Goal: Information Seeking & Learning: Learn about a topic

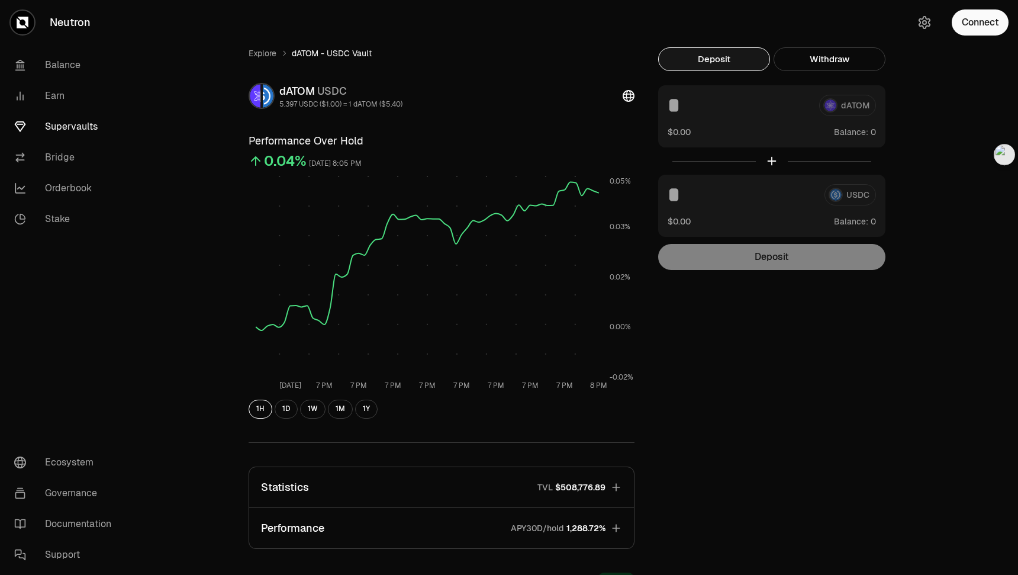
click at [591, 530] on span "1,288.72%" at bounding box center [586, 528] width 39 height 12
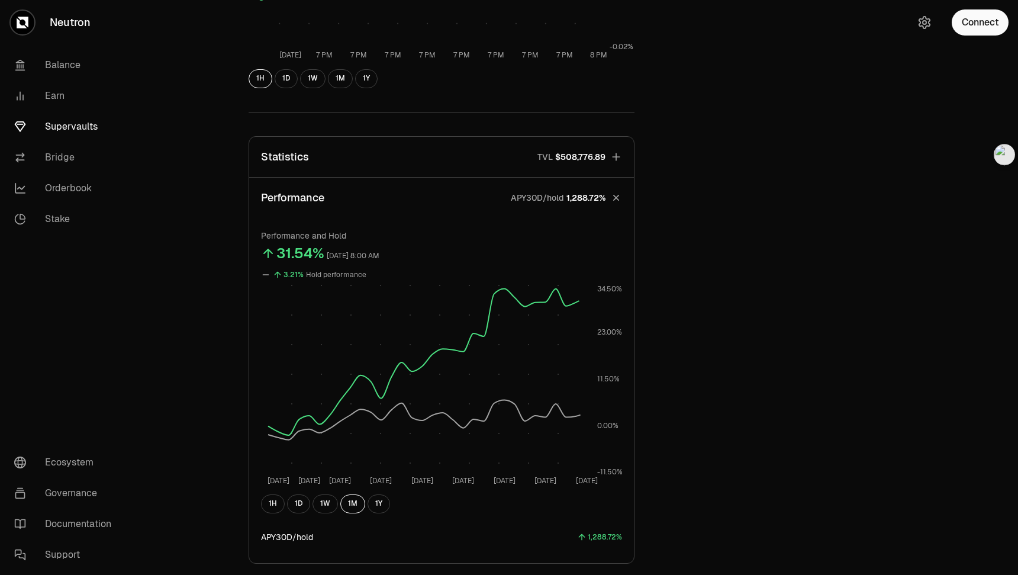
scroll to position [330, 0]
click at [552, 197] on p "APY30D/hold" at bounding box center [537, 198] width 53 height 12
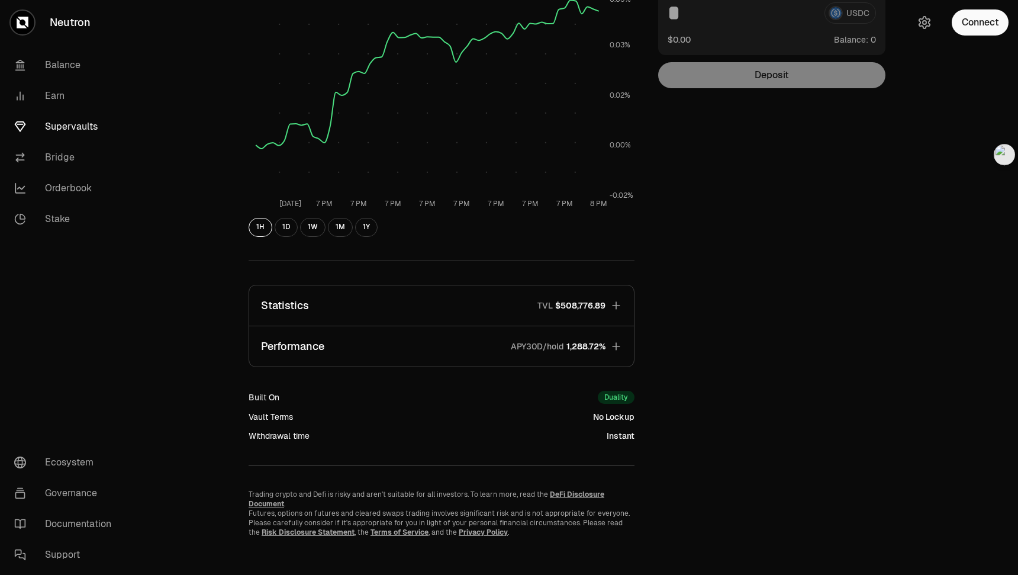
click at [554, 345] on p "APY30D/hold" at bounding box center [537, 346] width 53 height 12
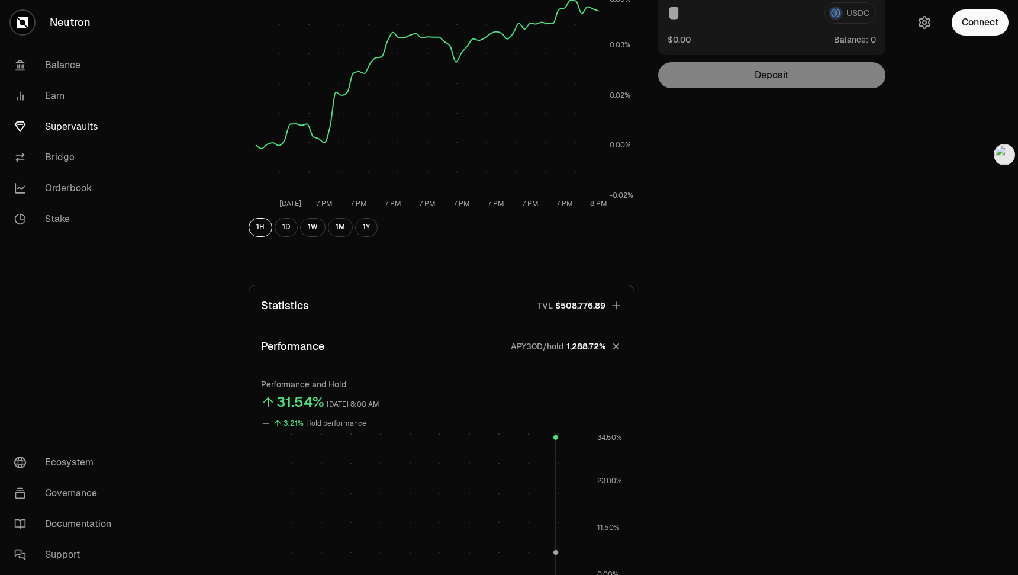
scroll to position [330, 0]
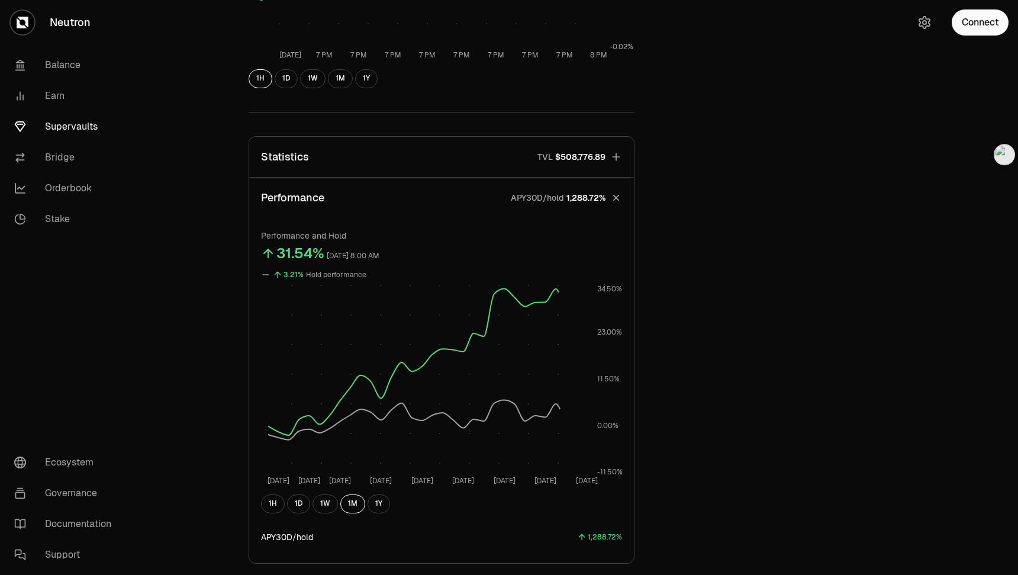
click at [619, 195] on icon "button" at bounding box center [616, 197] width 17 height 17
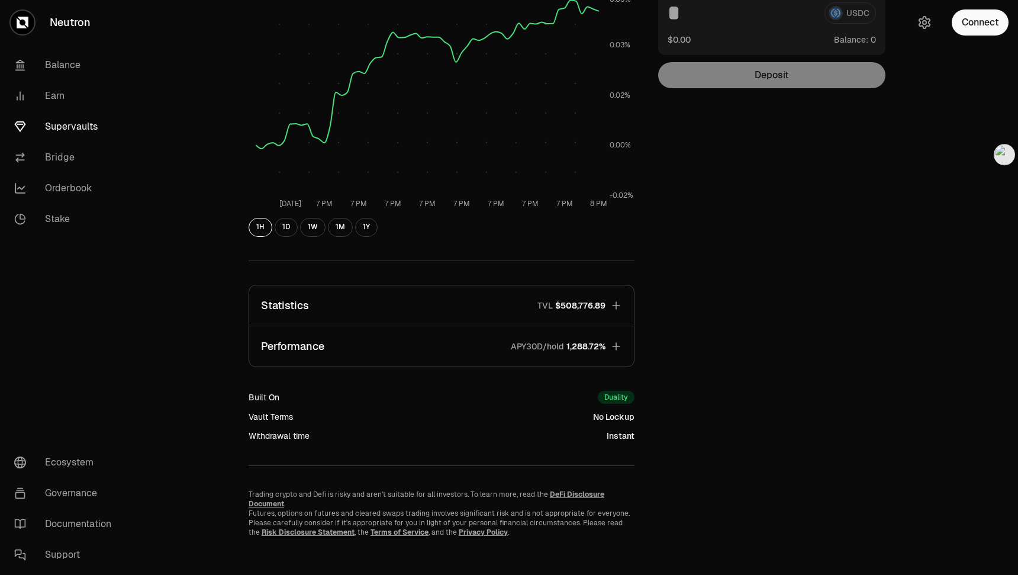
click at [609, 347] on button "Performance APY30D/hold 1,288.72%" at bounding box center [441, 346] width 385 height 40
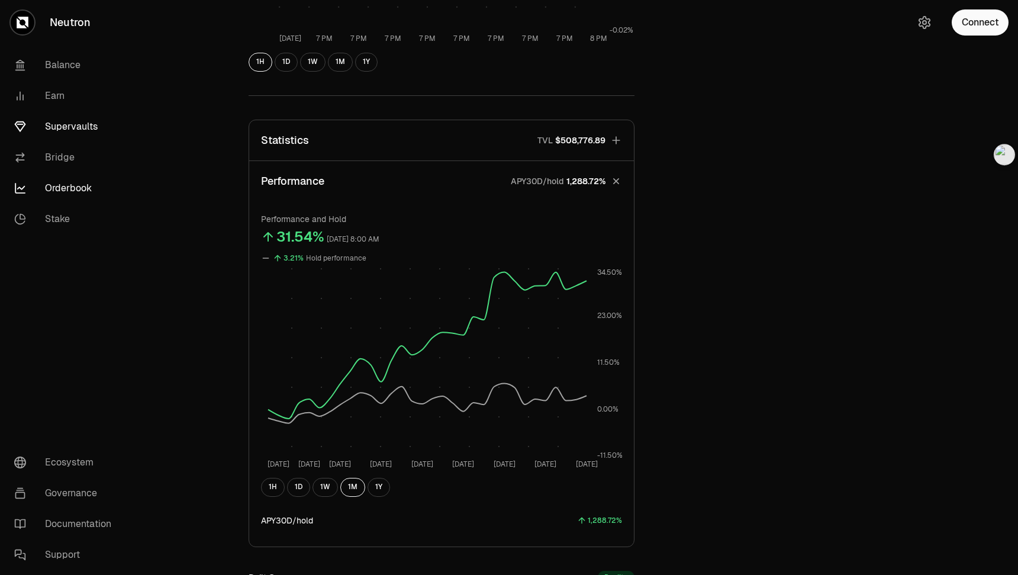
scroll to position [327, 0]
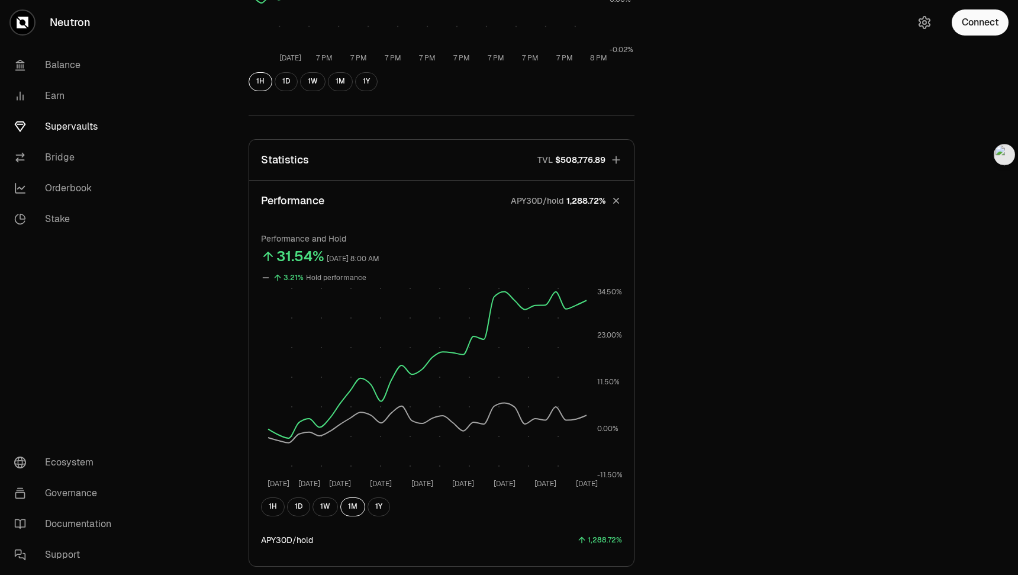
click at [73, 119] on link "Supervaults" at bounding box center [66, 126] width 123 height 31
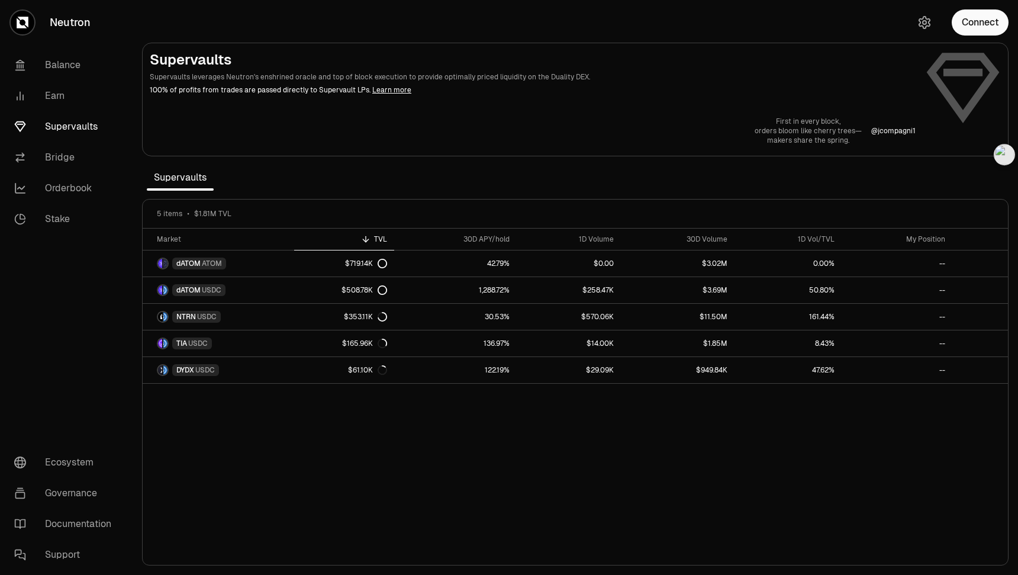
click at [78, 130] on link "Supervaults" at bounding box center [66, 126] width 123 height 31
click at [500, 241] on div "30D APY/hold" at bounding box center [455, 238] width 108 height 9
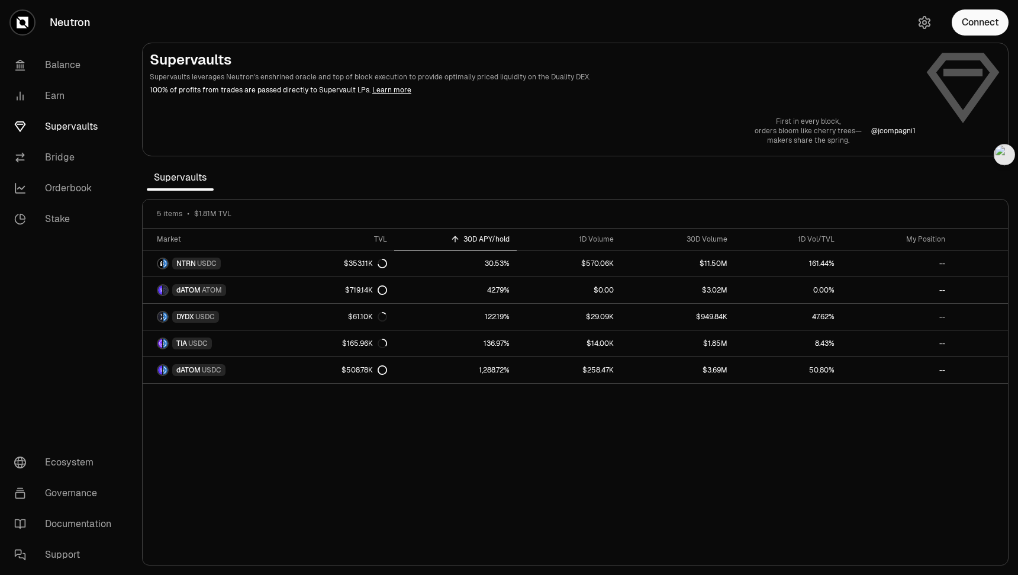
click at [500, 241] on div "30D APY/hold" at bounding box center [455, 238] width 108 height 9
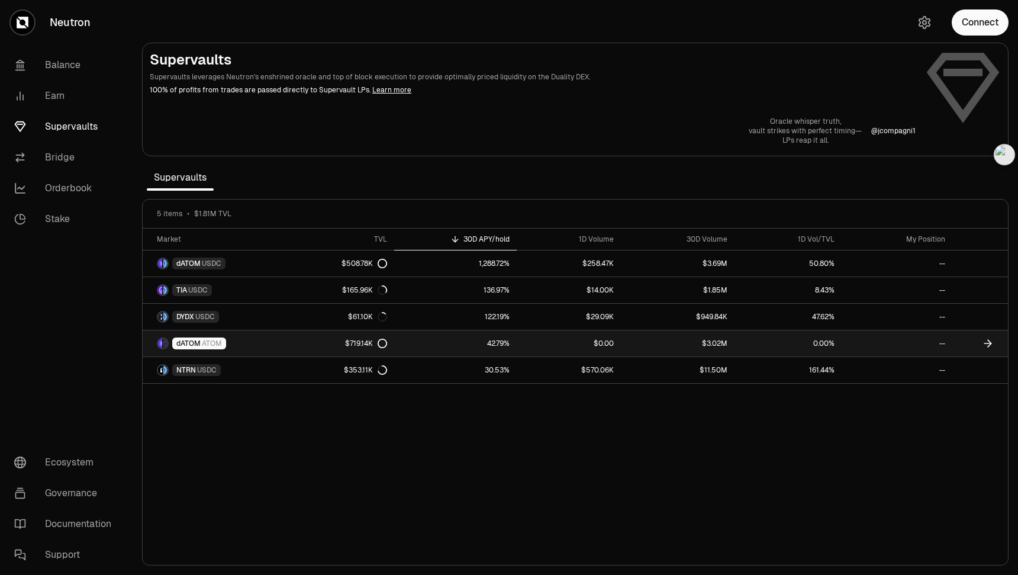
click at [192, 342] on span "dATOM" at bounding box center [188, 343] width 24 height 9
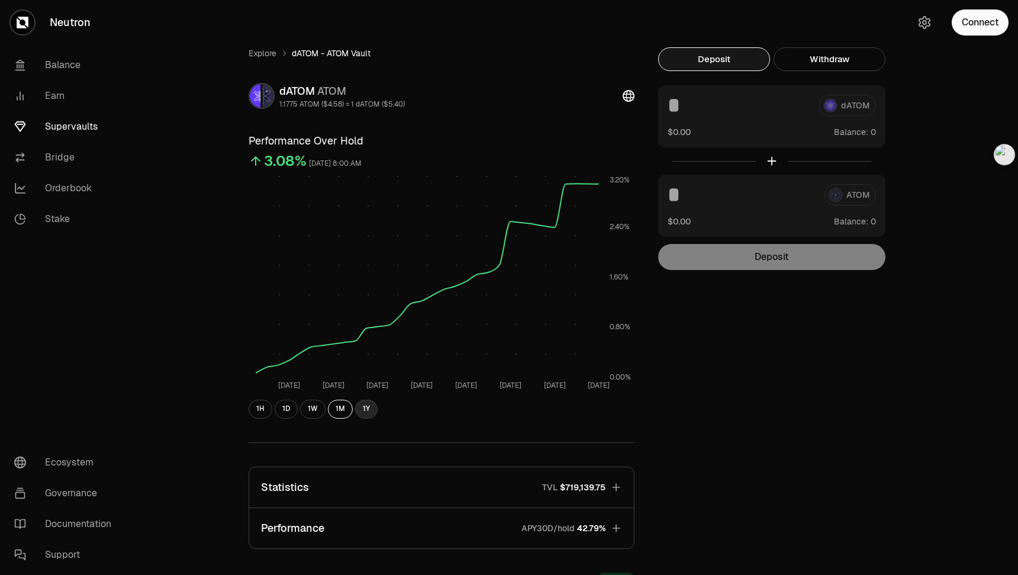
click at [371, 406] on button "1Y" at bounding box center [366, 409] width 23 height 19
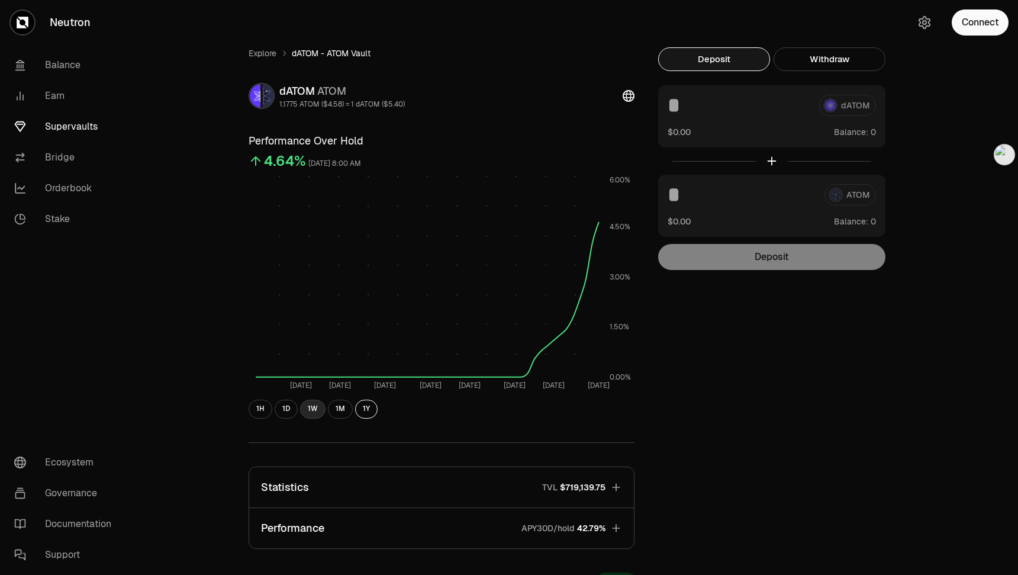
click at [306, 412] on button "1W" at bounding box center [312, 409] width 25 height 19
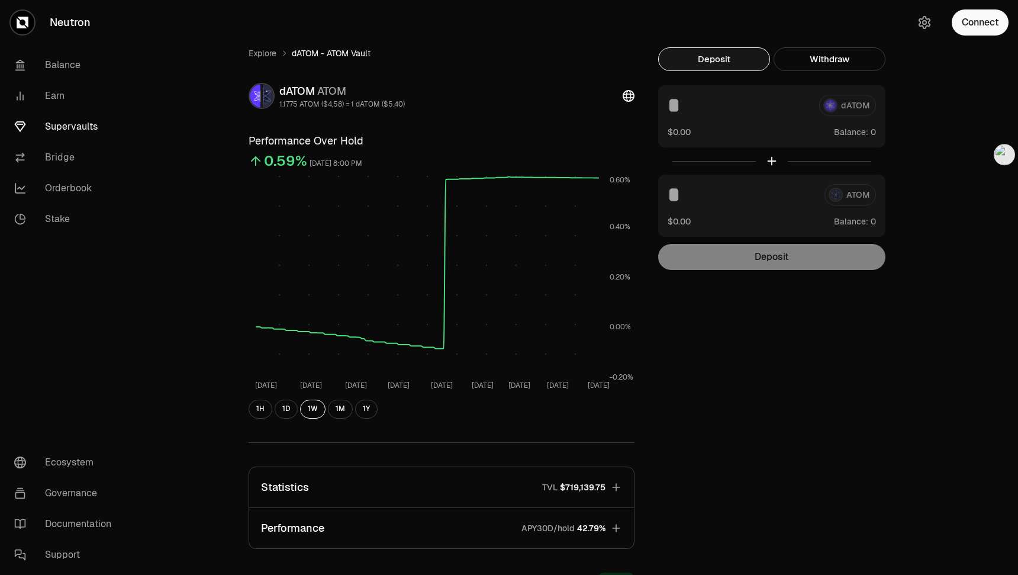
click at [60, 130] on link "Supervaults" at bounding box center [66, 126] width 123 height 31
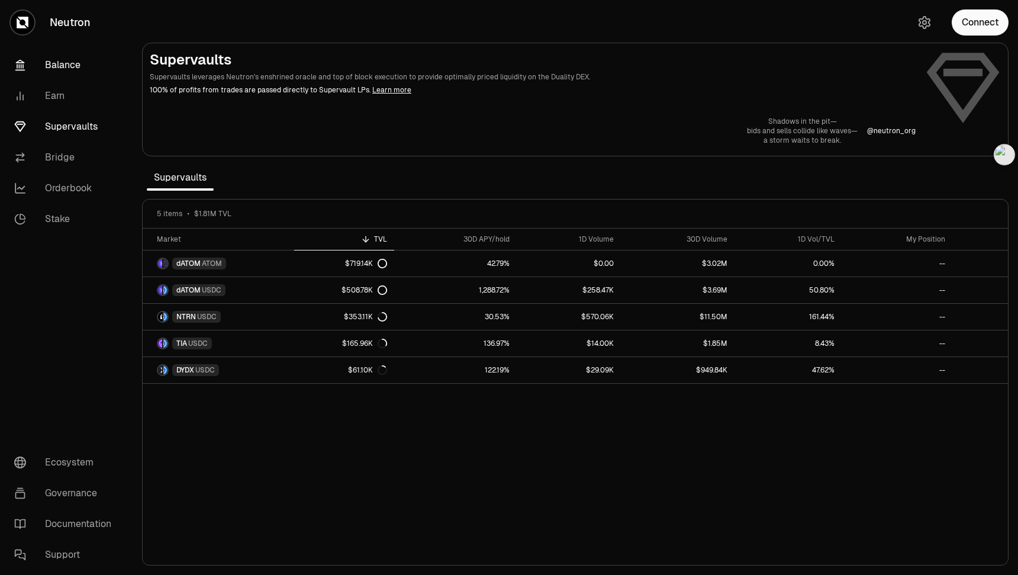
click at [66, 69] on link "Balance" at bounding box center [66, 65] width 123 height 31
